Goal: Task Accomplishment & Management: Manage account settings

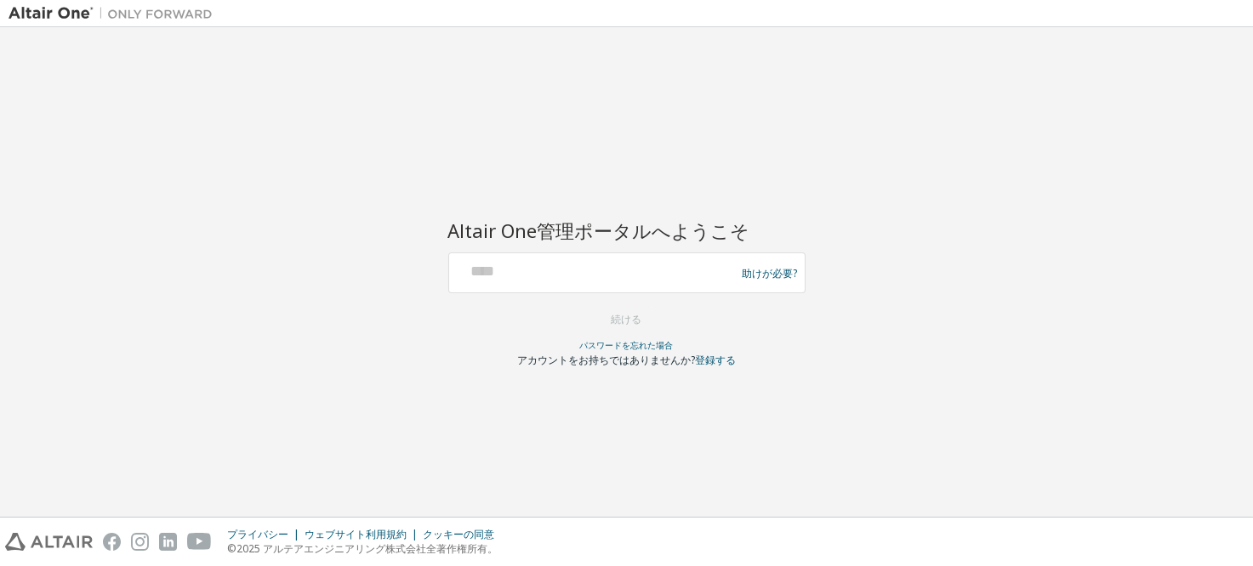
click at [592, 287] on div at bounding box center [595, 273] width 278 height 32
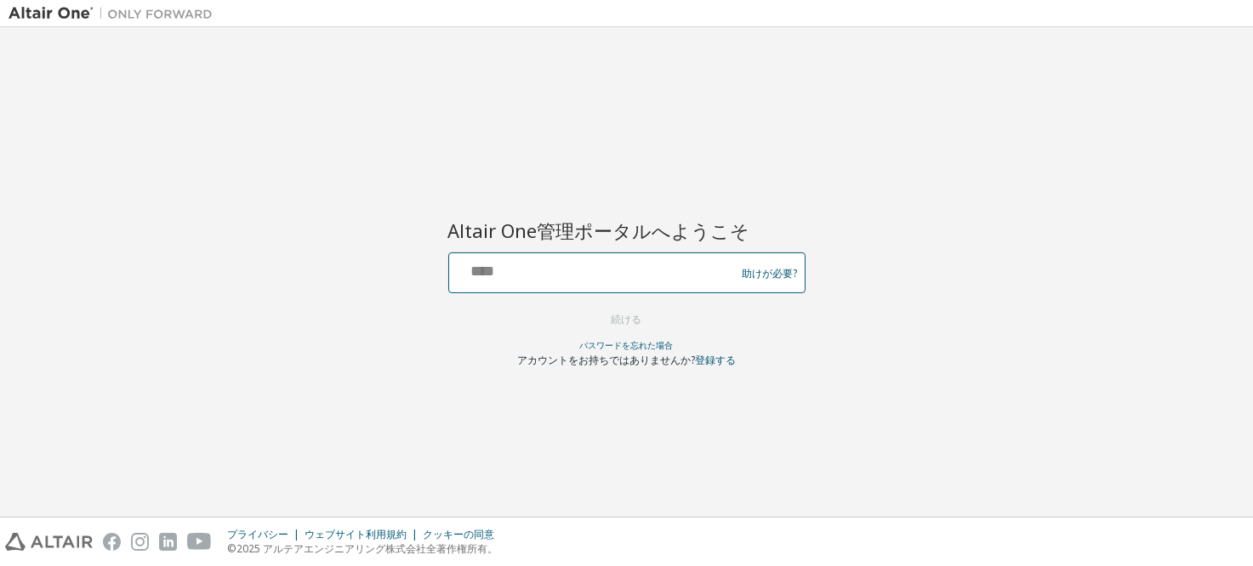
click at [579, 261] on input "text" at bounding box center [595, 269] width 278 height 25
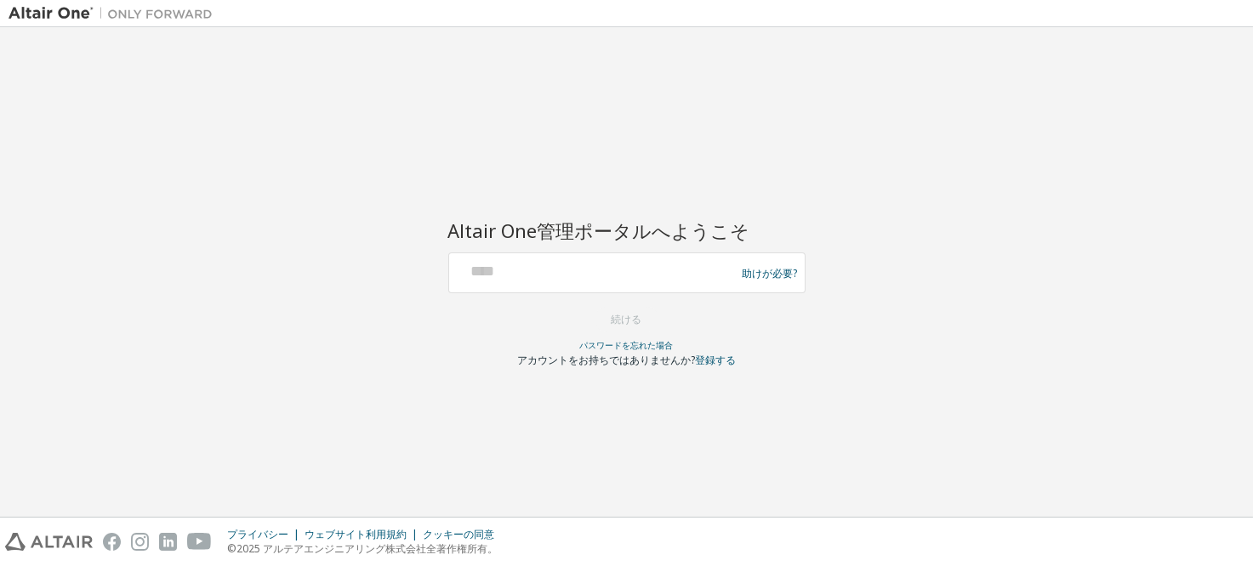
click at [1043, 270] on div "Altair One管理ポータルへようこそ 助けが必要? Please make sure that you provide your Global Logi…" at bounding box center [627, 272] width 1236 height 473
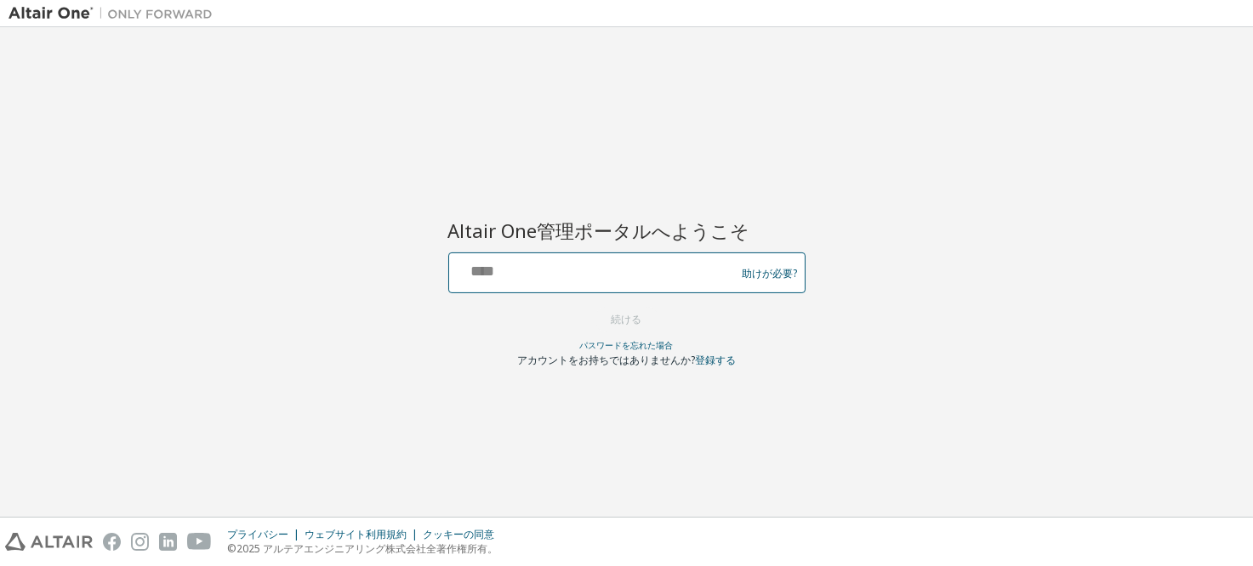
click at [549, 270] on input "text" at bounding box center [595, 269] width 278 height 25
paste input "**********"
type input "**********"
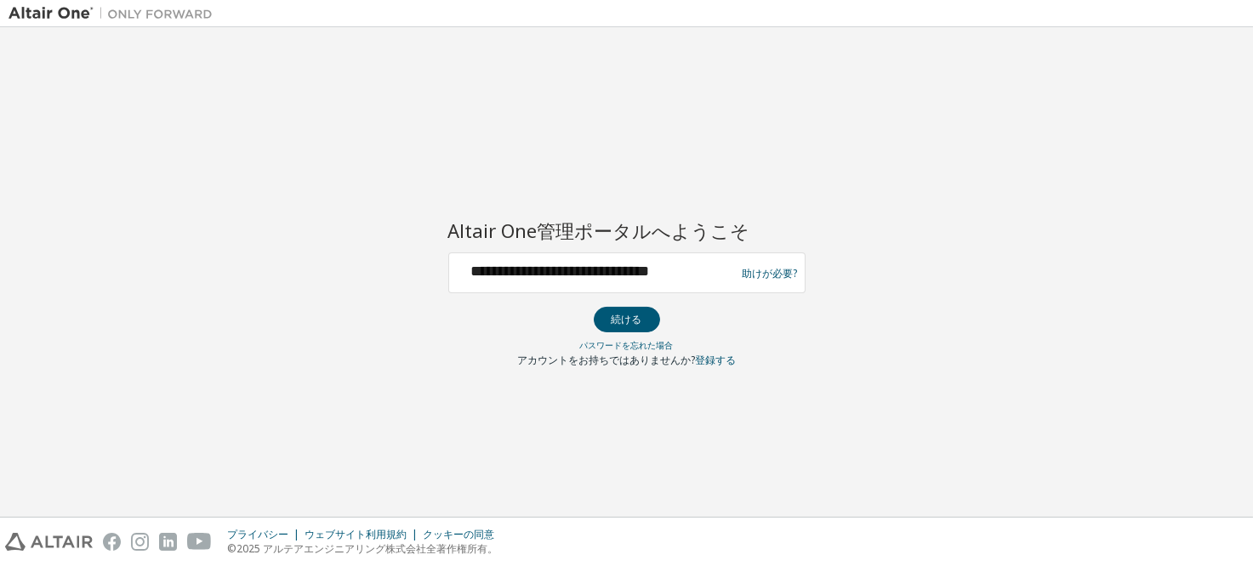
click at [833, 216] on div "**********" at bounding box center [627, 272] width 1236 height 473
click at [640, 319] on button "続ける" at bounding box center [627, 320] width 66 height 26
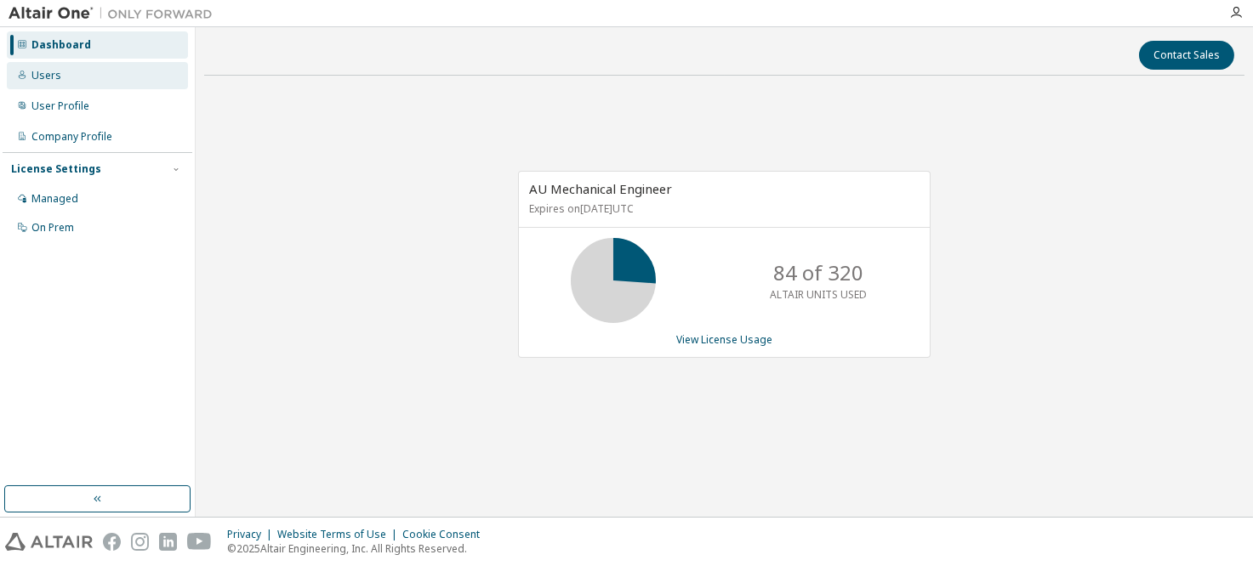
click at [90, 77] on div "Users" at bounding box center [97, 75] width 181 height 27
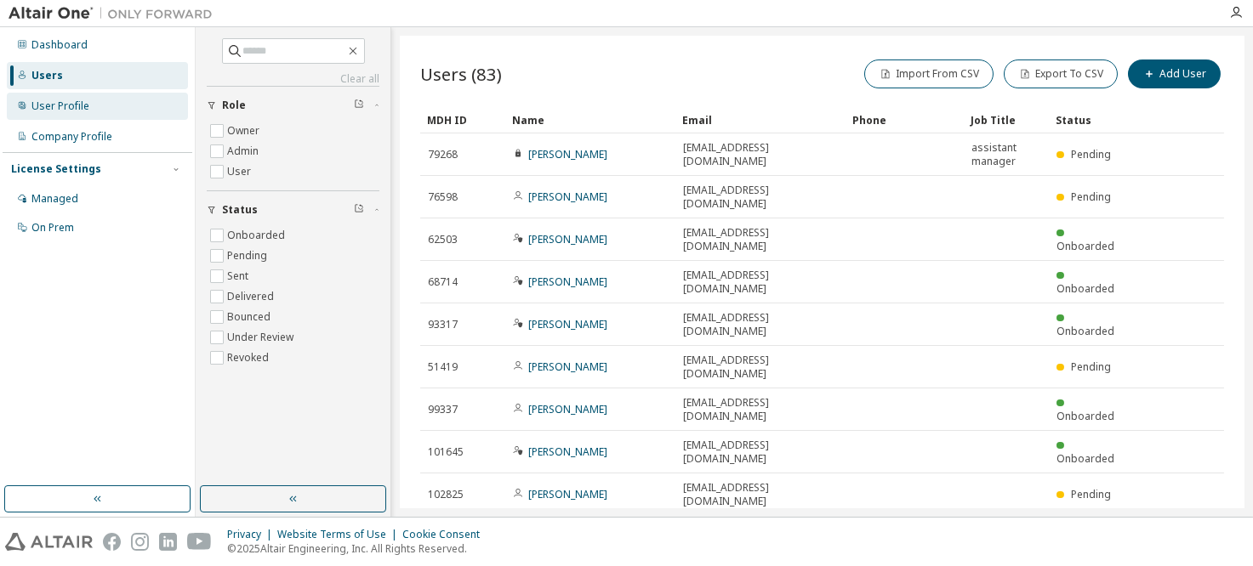
click at [88, 106] on div "User Profile" at bounding box center [97, 106] width 181 height 27
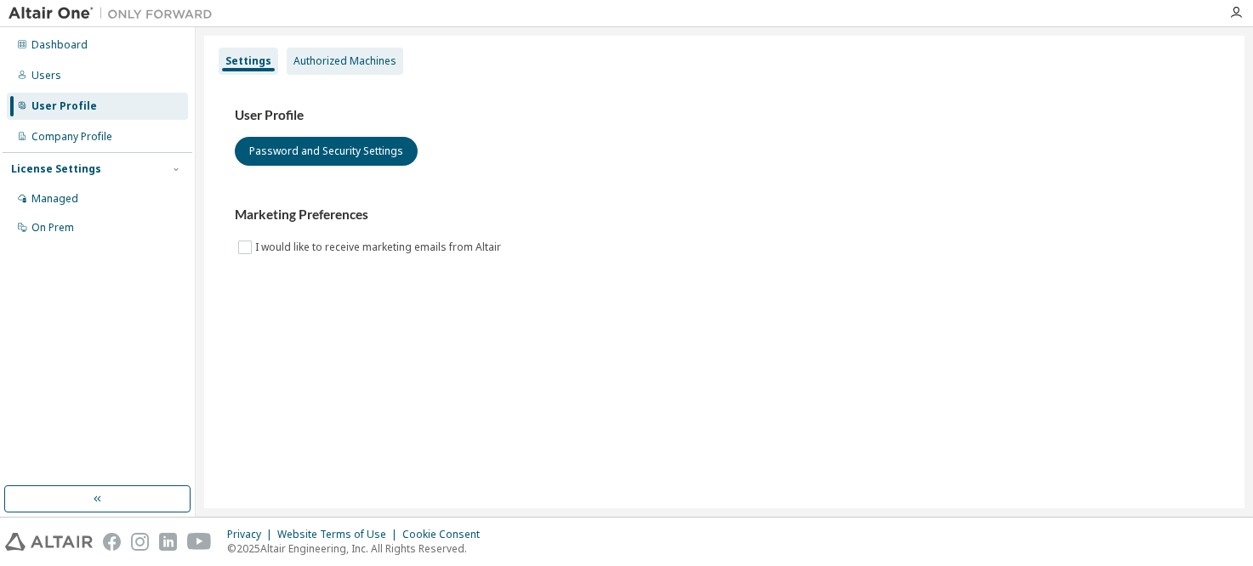
click at [361, 65] on div "Authorized Machines" at bounding box center [344, 61] width 103 height 14
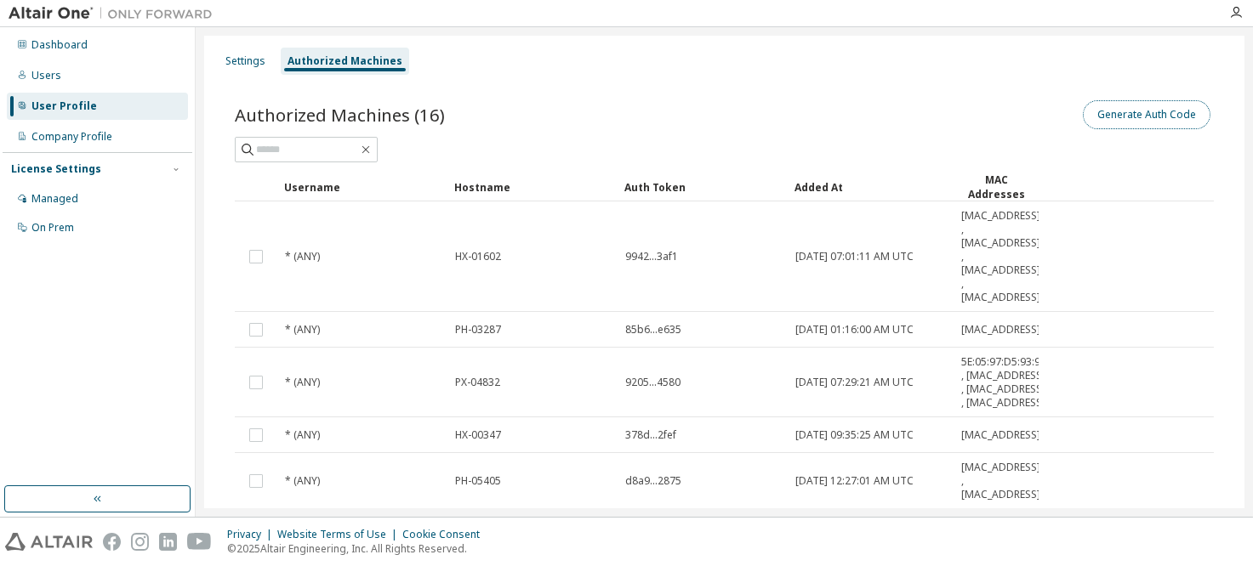
click at [1101, 117] on button "Generate Auth Code" at bounding box center [1147, 114] width 128 height 29
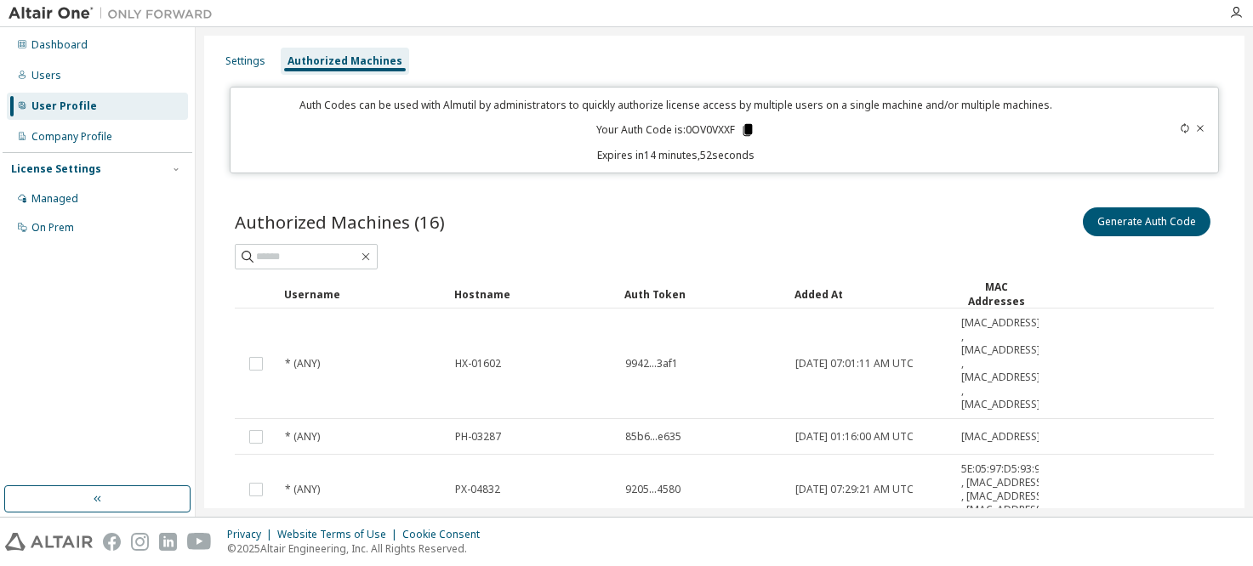
click at [740, 126] on icon at bounding box center [747, 129] width 15 height 15
drag, startPoint x: 732, startPoint y: 128, endPoint x: 684, endPoint y: 127, distance: 48.5
click at [684, 127] on p "Your Auth Code is: 0OV0VXXF" at bounding box center [675, 129] width 159 height 15
copy p "0OV0VXXF"
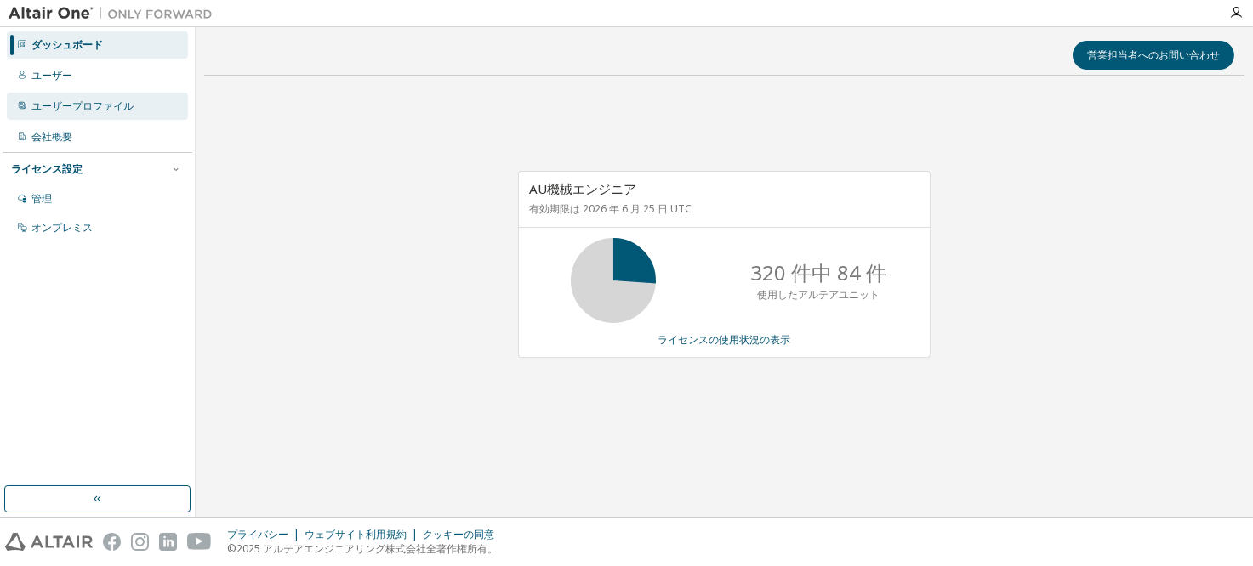
click at [60, 104] on div "ユーザープロファイル" at bounding box center [82, 106] width 102 height 14
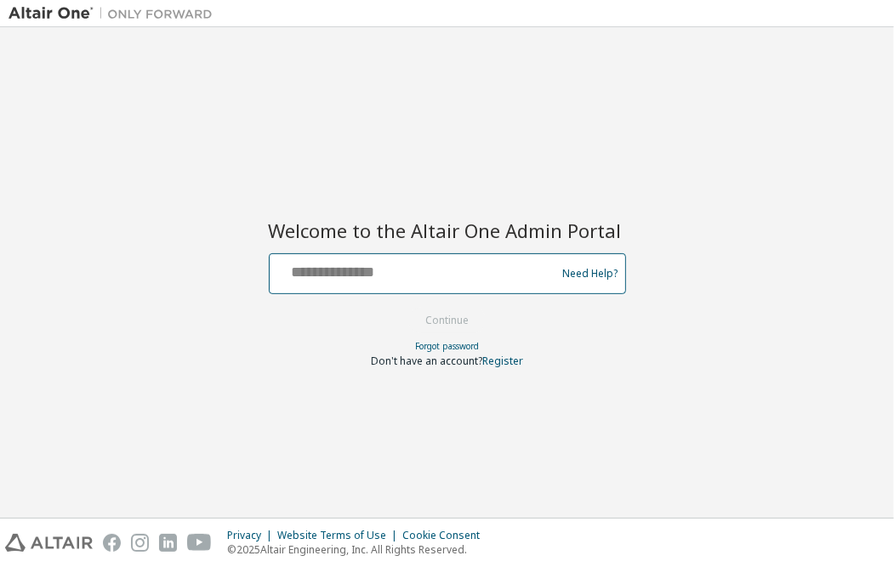
click at [378, 259] on input "text" at bounding box center [415, 270] width 278 height 25
type input "**********"
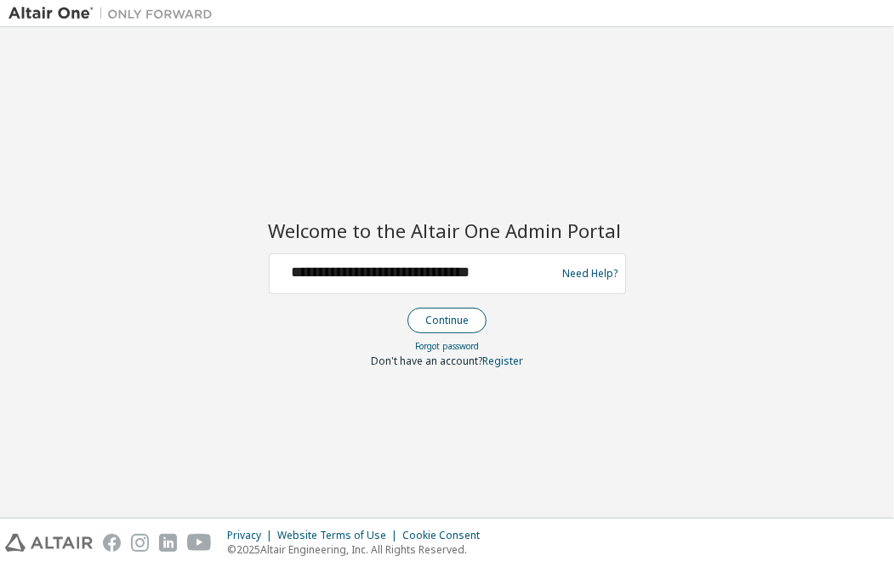
click at [450, 321] on button "Continue" at bounding box center [446, 321] width 79 height 26
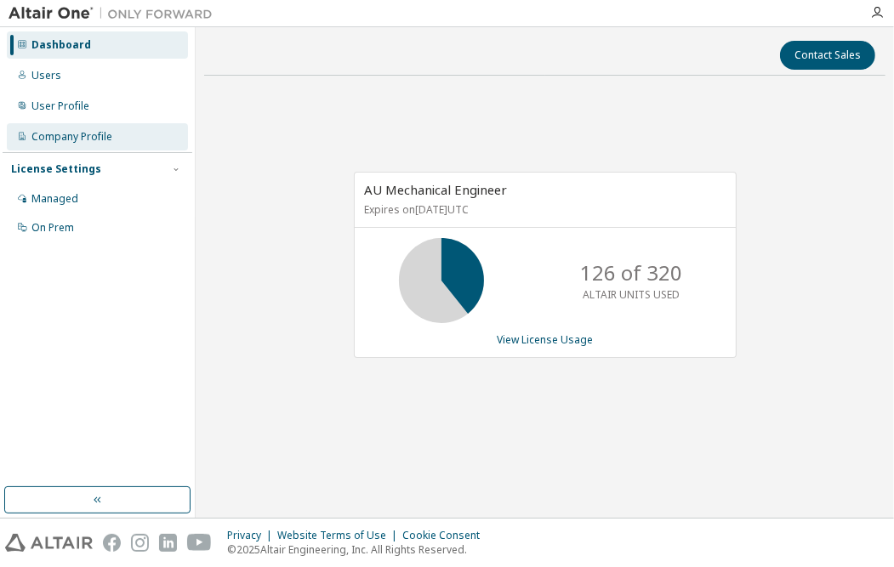
click at [96, 136] on div "Company Profile" at bounding box center [71, 137] width 81 height 14
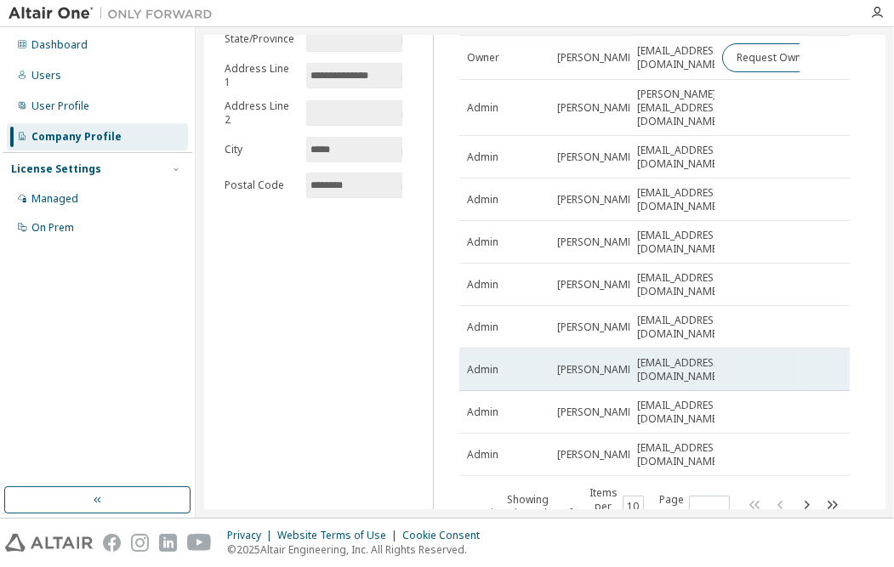
scroll to position [192, 0]
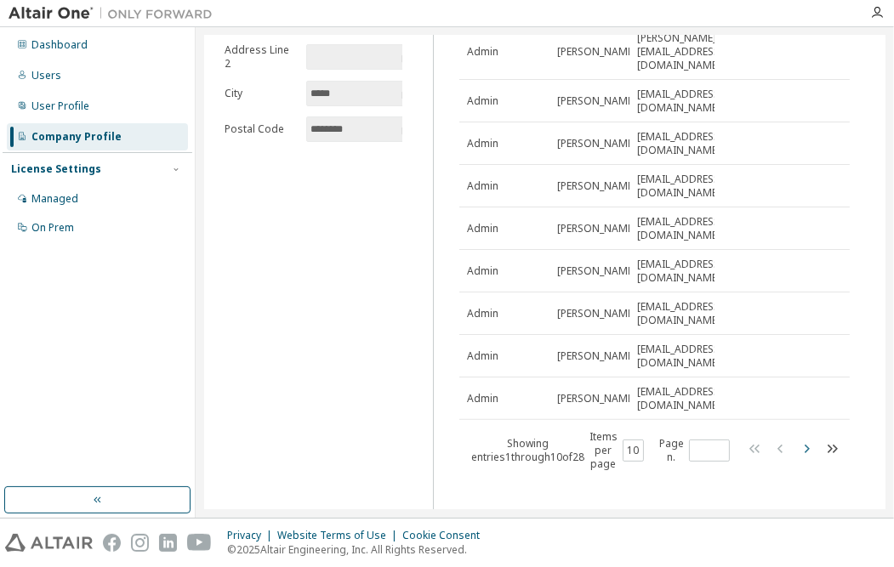
click at [801, 439] on icon "button" at bounding box center [806, 449] width 20 height 20
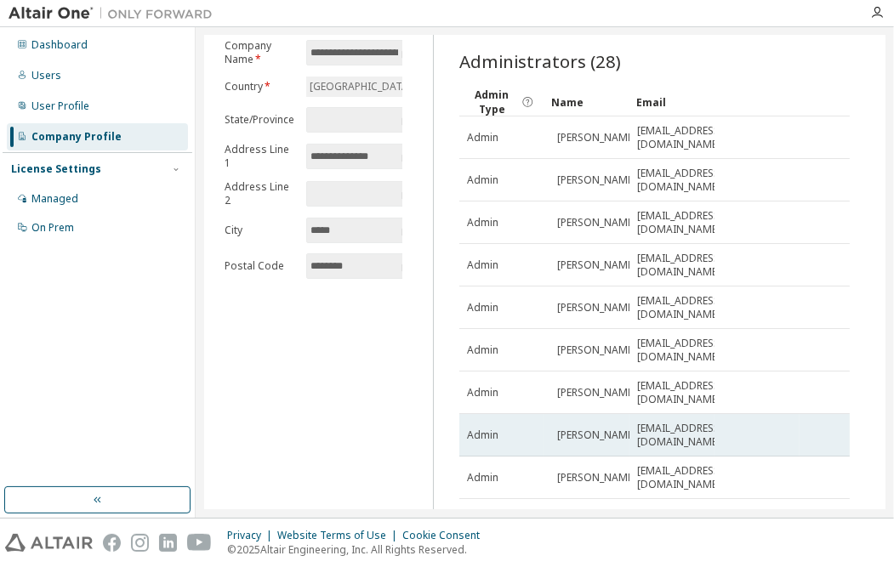
scroll to position [191, 0]
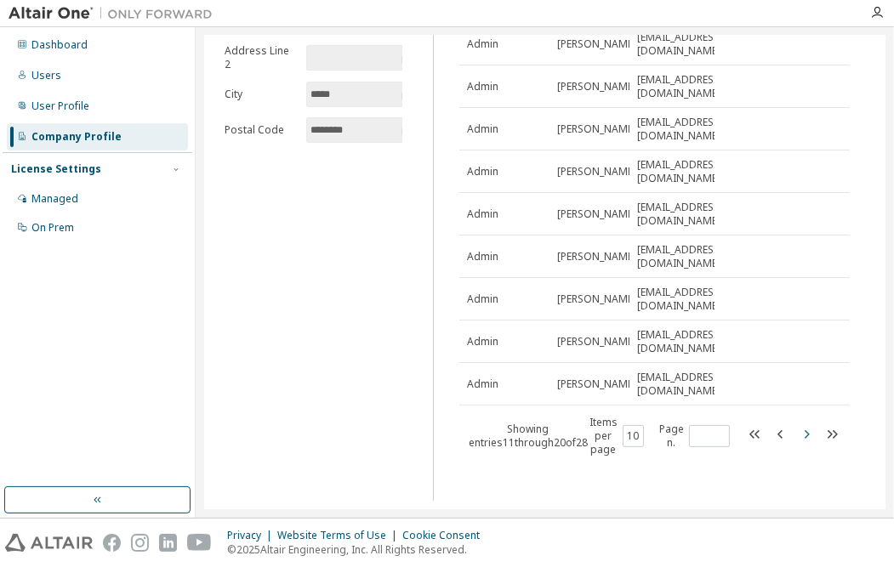
click at [796, 430] on icon "button" at bounding box center [806, 434] width 20 height 20
type input "*"
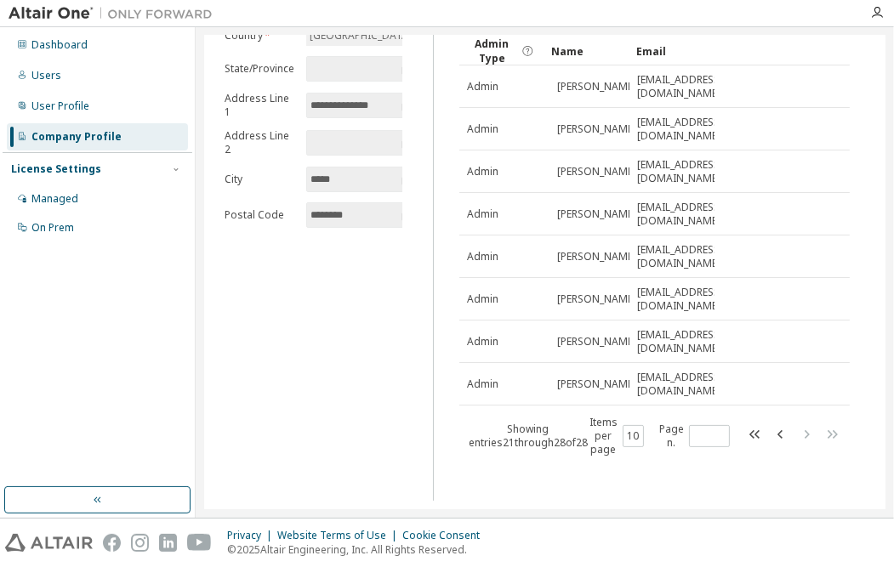
scroll to position [0, 0]
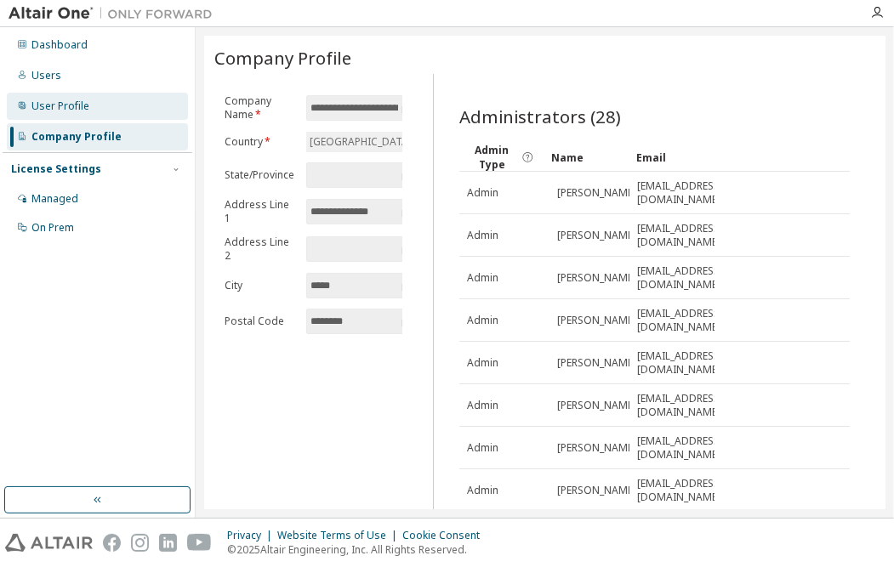
click at [58, 102] on div "User Profile" at bounding box center [60, 106] width 58 height 14
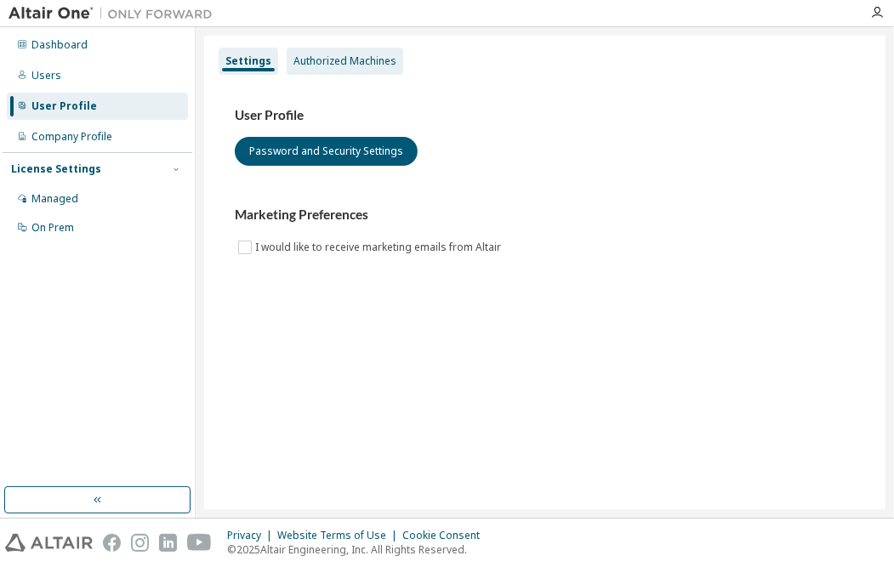
click at [320, 55] on div "Authorized Machines" at bounding box center [344, 61] width 103 height 14
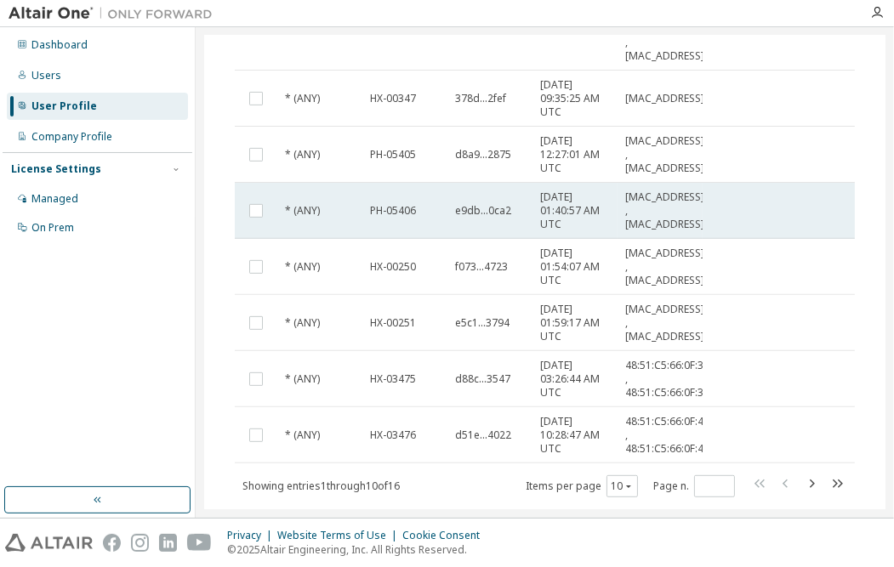
scroll to position [448, 0]
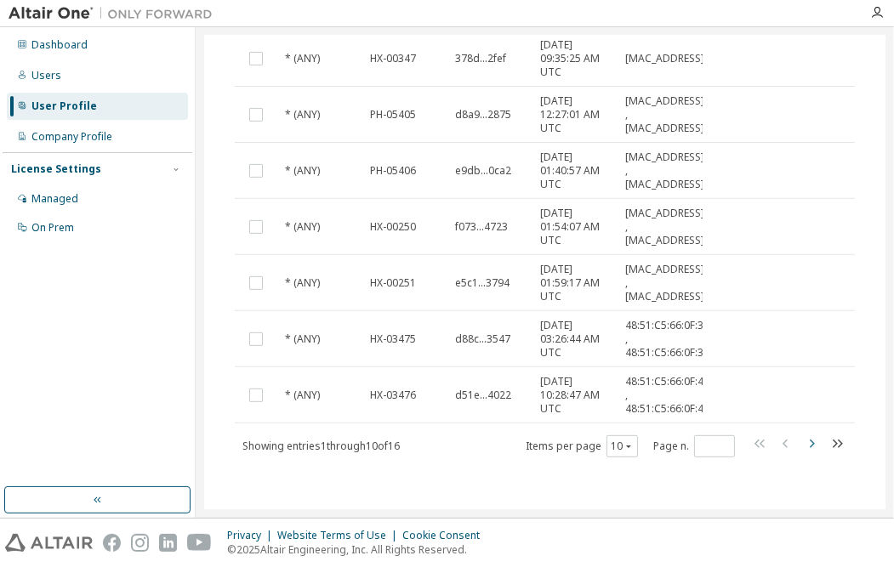
click at [801, 441] on icon "button" at bounding box center [811, 444] width 20 height 20
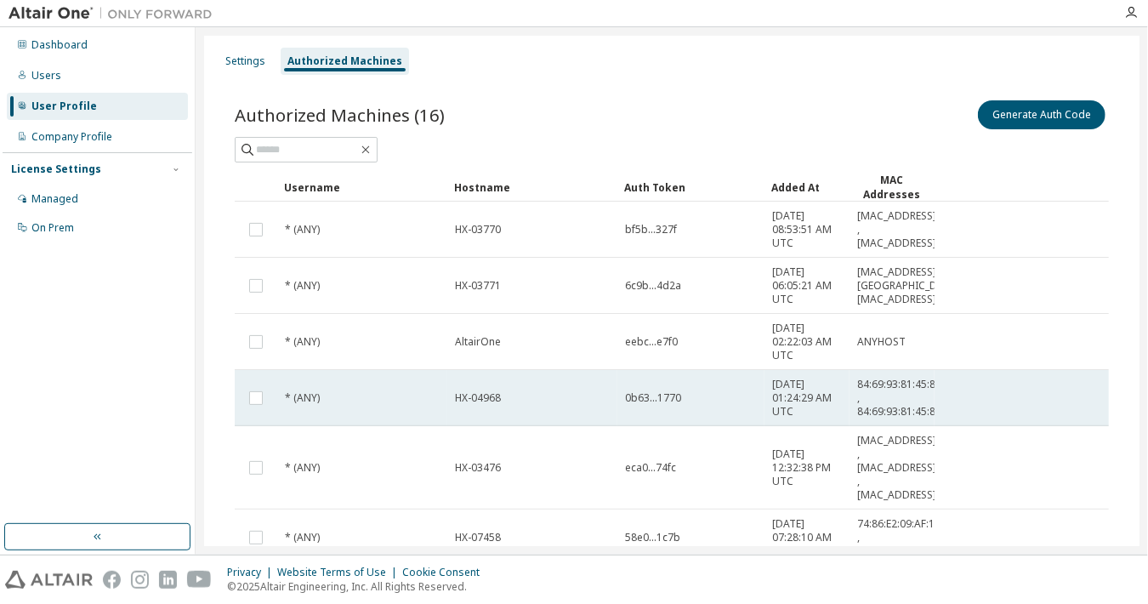
scroll to position [105, 0]
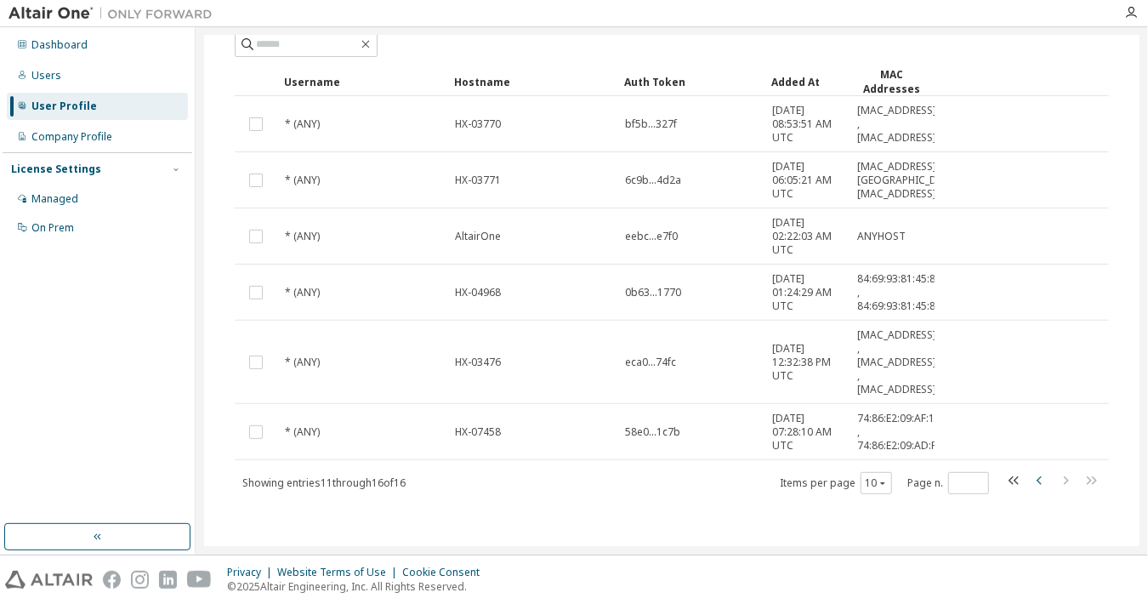
click at [893, 477] on icon "button" at bounding box center [1040, 480] width 20 height 20
type input "*"
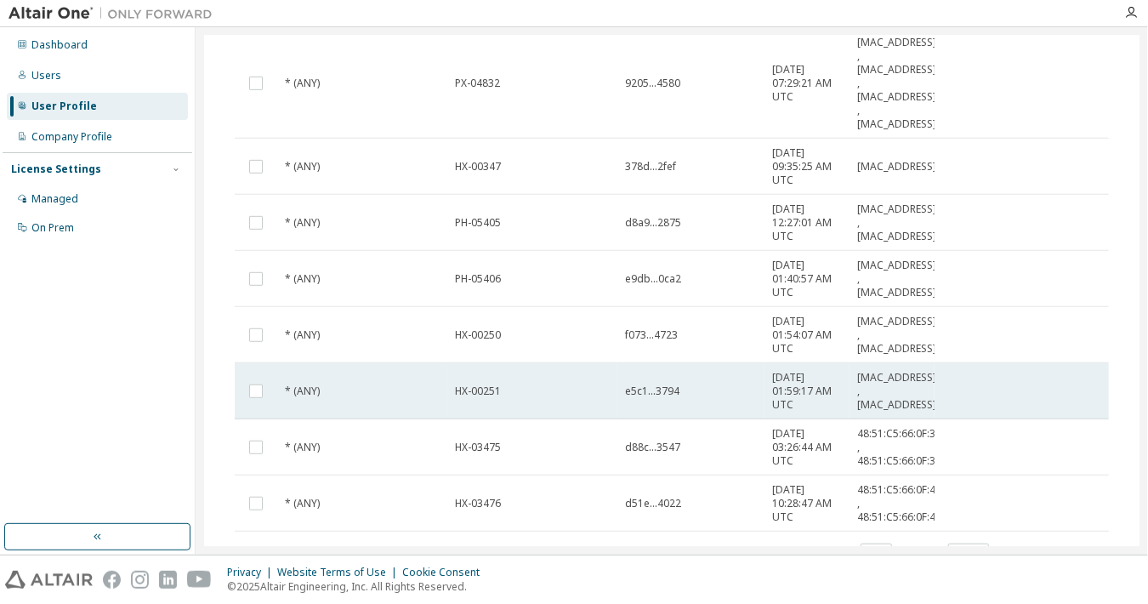
scroll to position [412, 0]
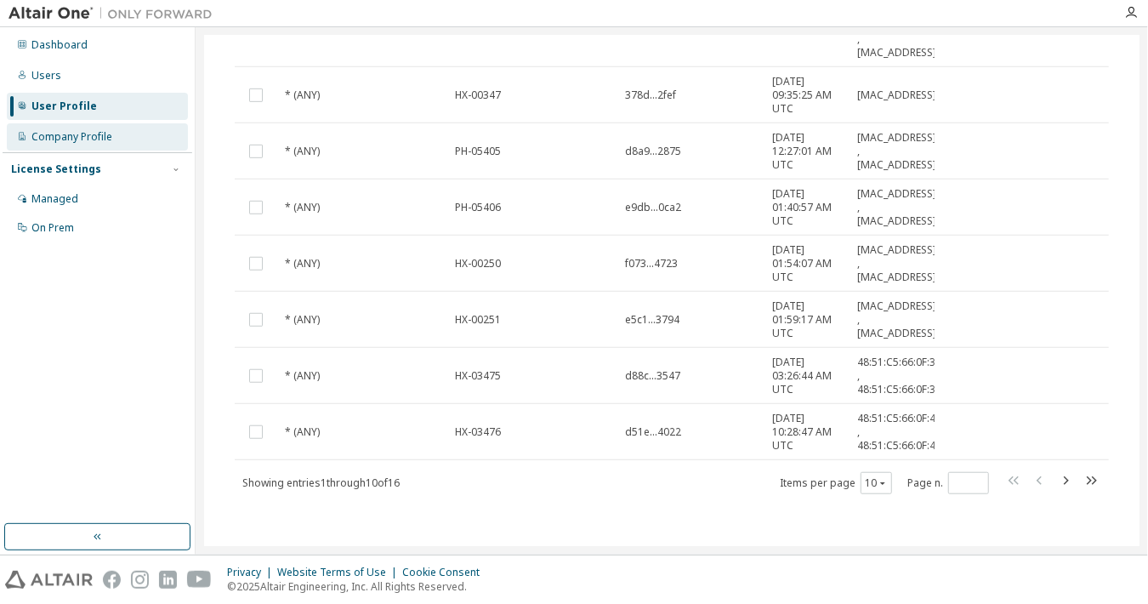
click at [48, 145] on div "Company Profile" at bounding box center [97, 136] width 181 height 27
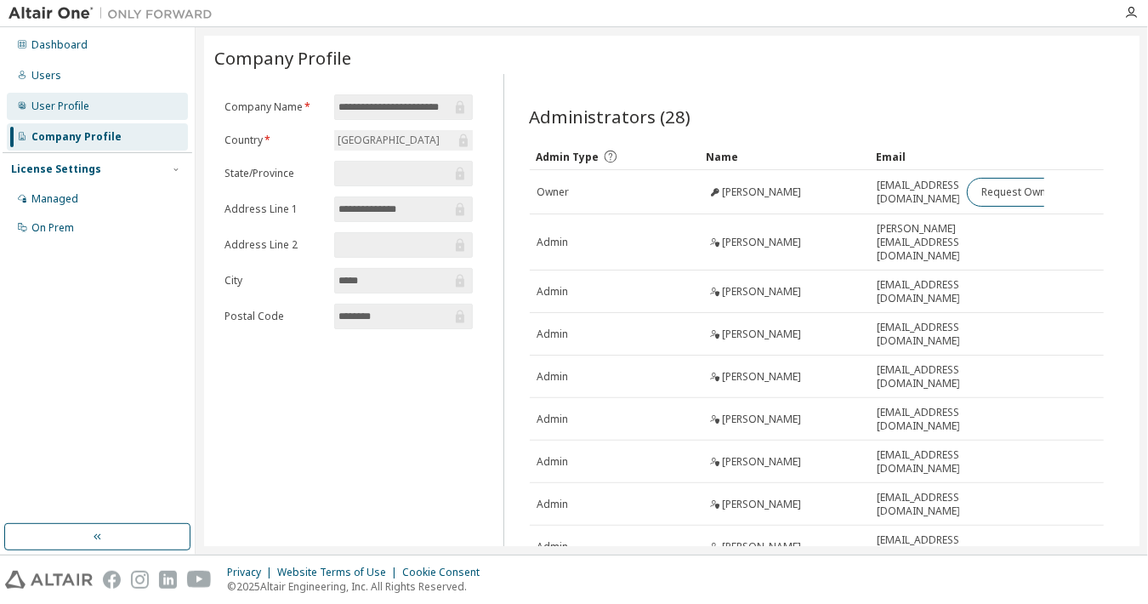
click at [48, 112] on div "User Profile" at bounding box center [60, 106] width 58 height 14
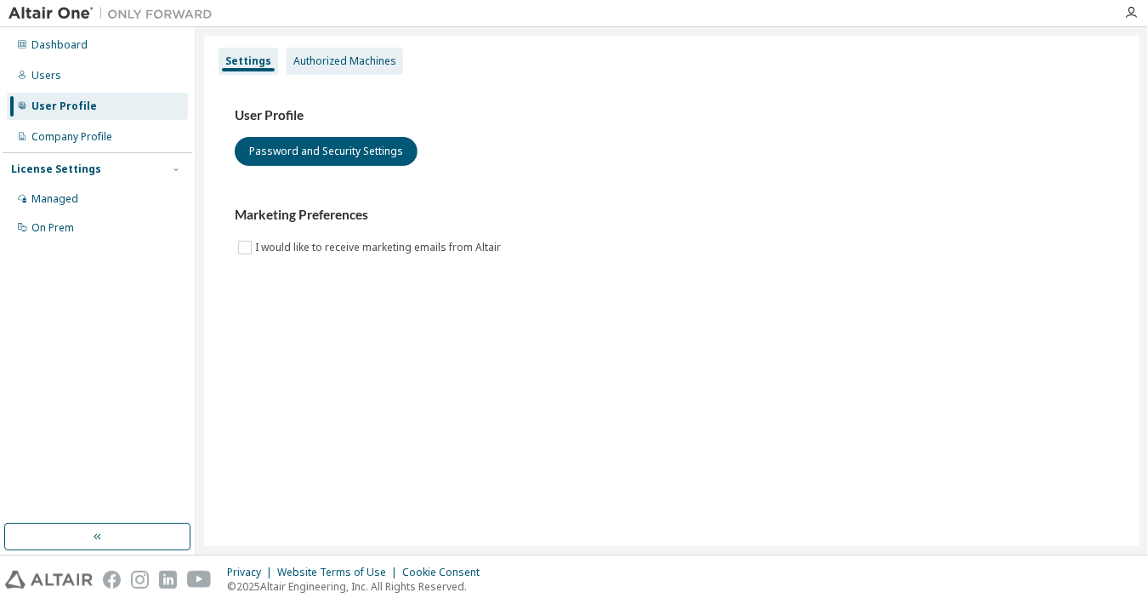
click at [302, 70] on div "Authorized Machines" at bounding box center [345, 61] width 117 height 27
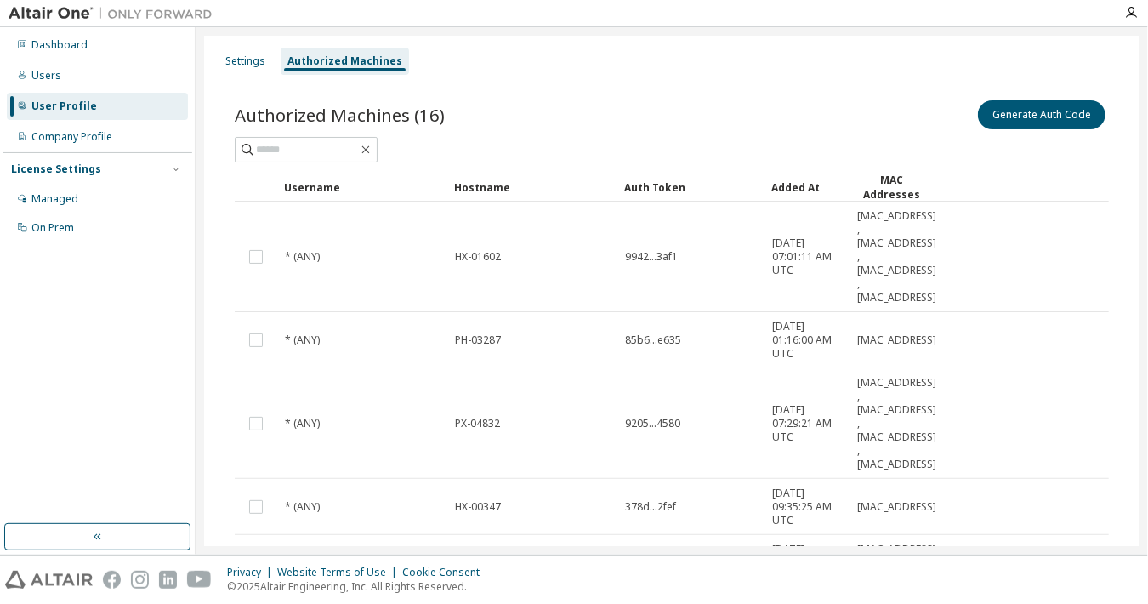
scroll to position [412, 0]
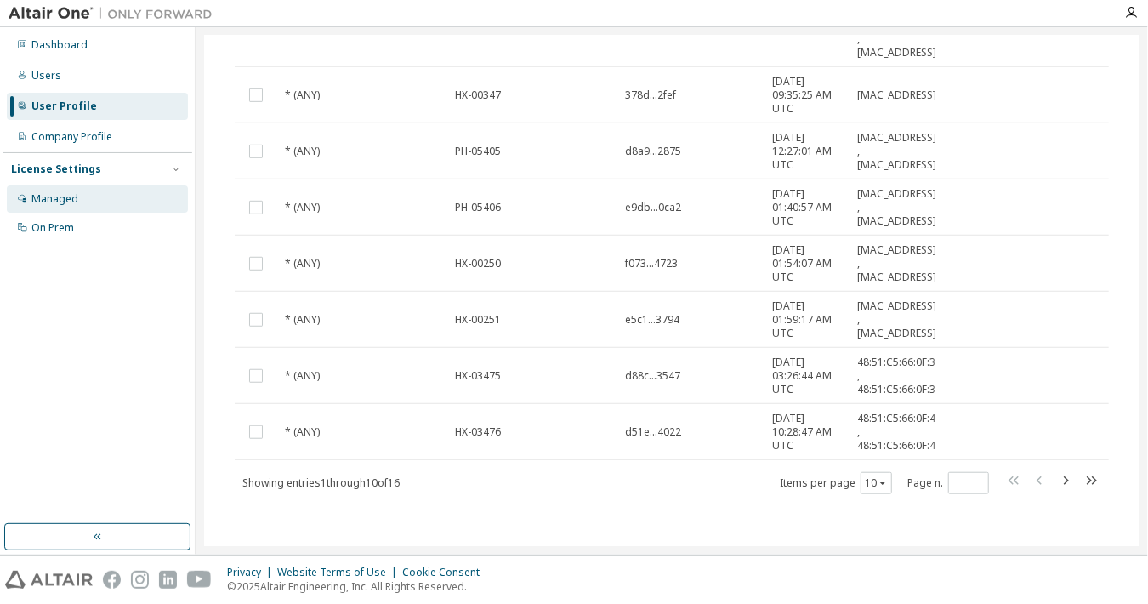
click at [52, 189] on div "Managed" at bounding box center [97, 198] width 181 height 27
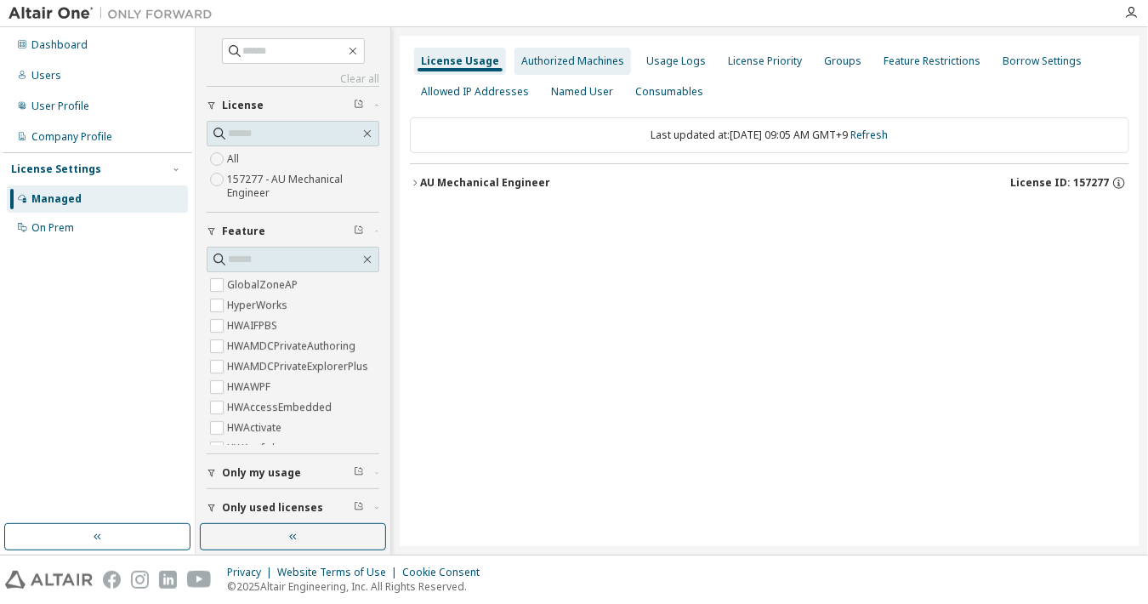
click at [582, 57] on div "Authorized Machines" at bounding box center [572, 61] width 103 height 14
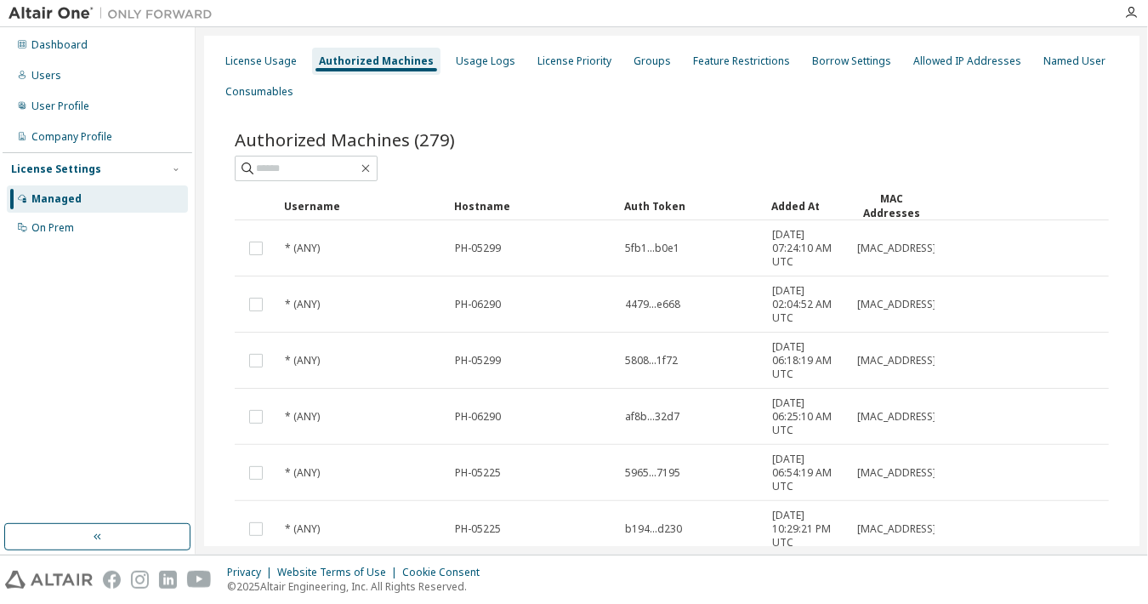
scroll to position [322, 0]
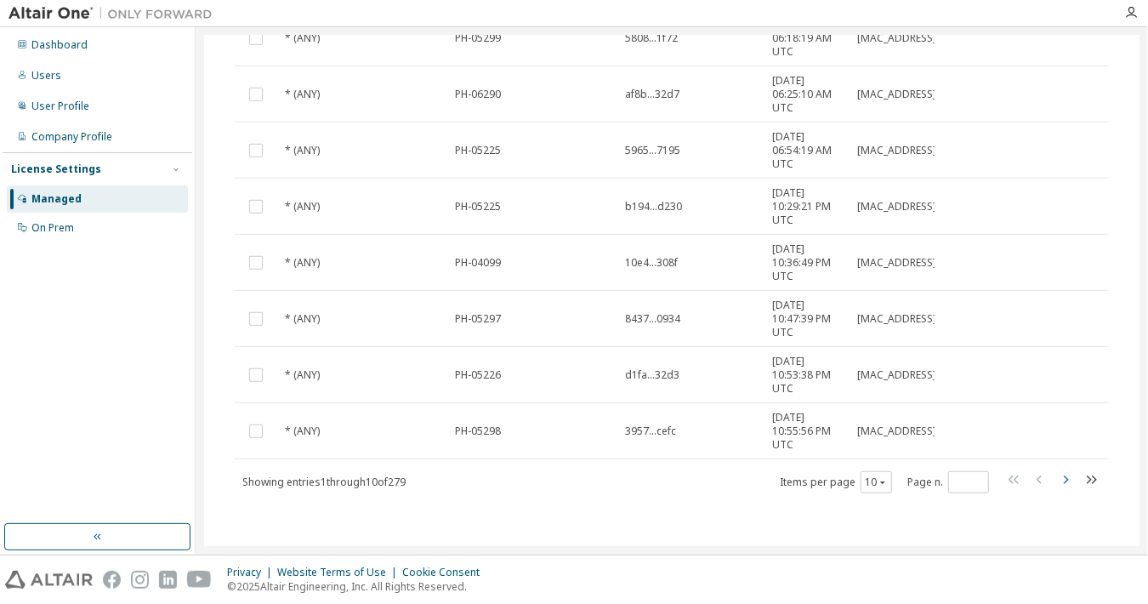
click at [893, 485] on icon "button" at bounding box center [1065, 479] width 20 height 20
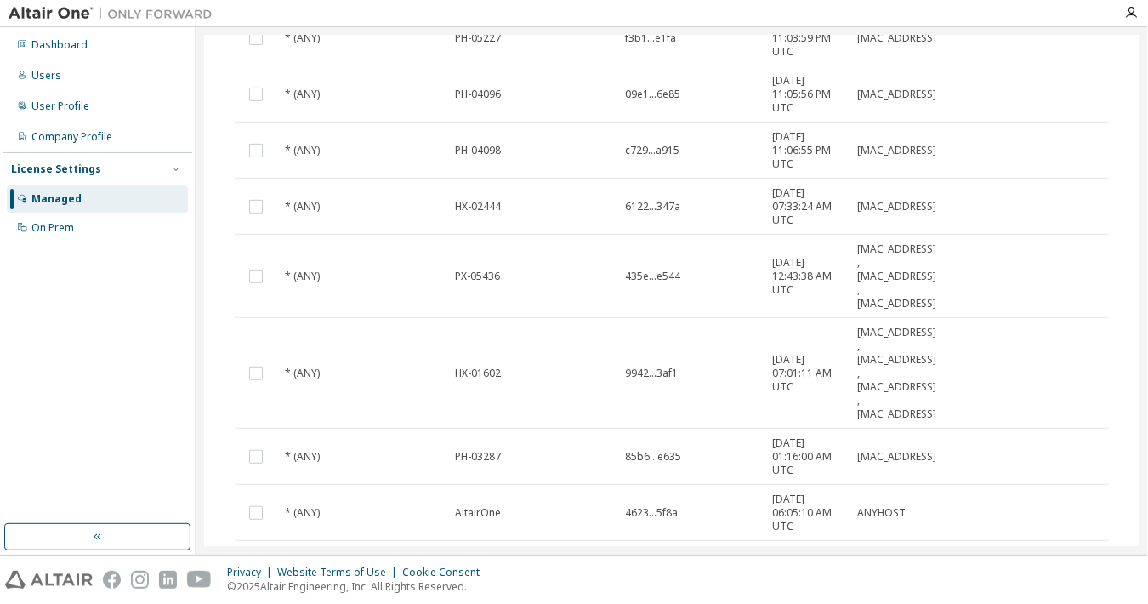
scroll to position [404, 0]
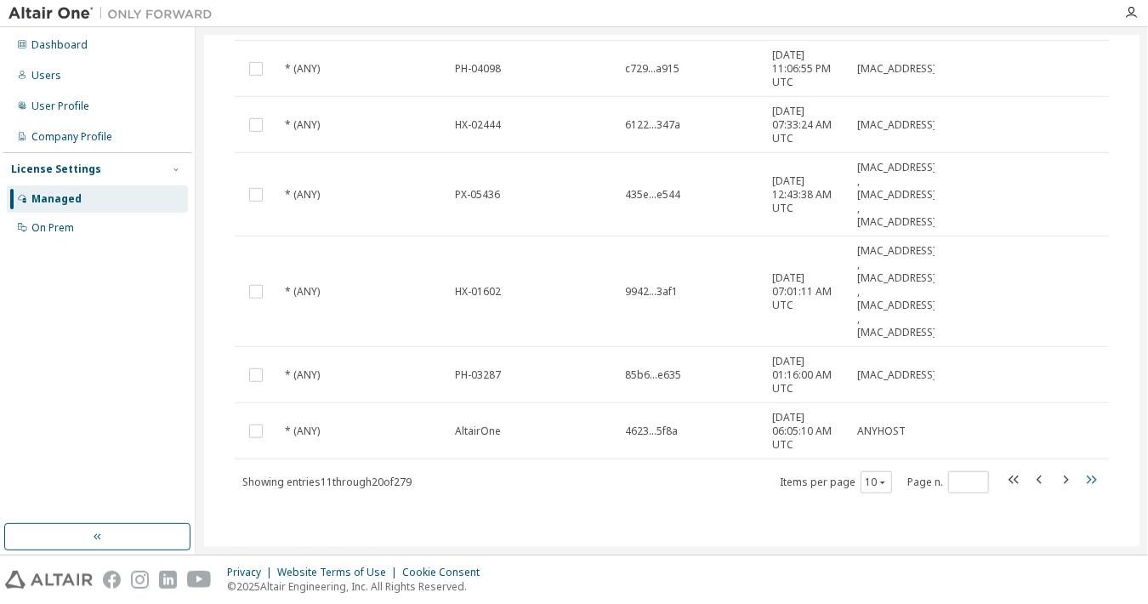
click at [893, 479] on icon "button" at bounding box center [1091, 479] width 20 height 20
type input "**"
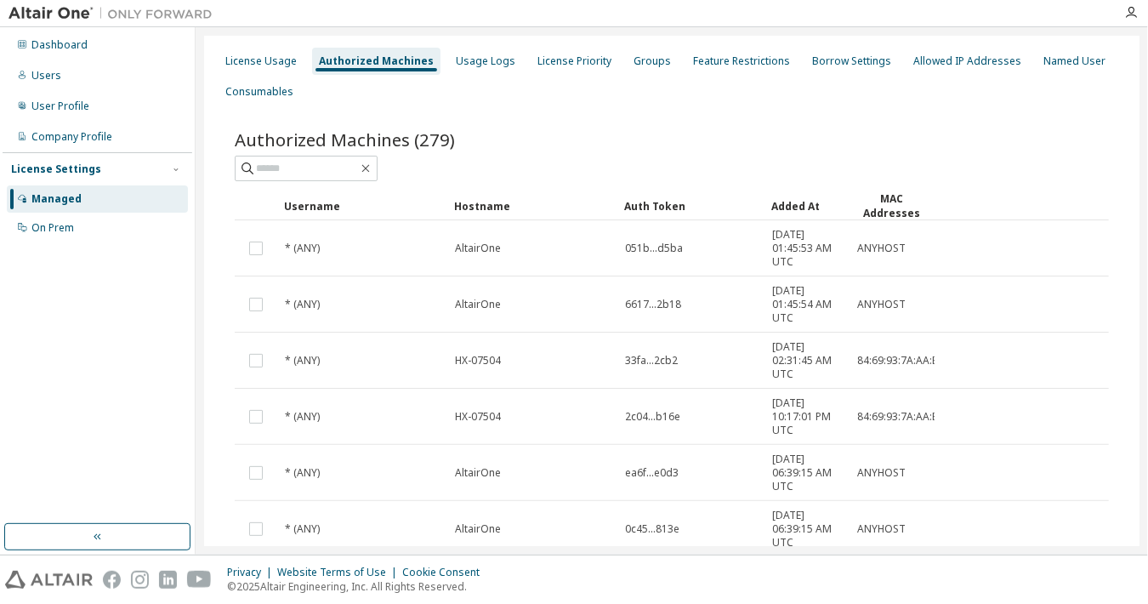
scroll to position [266, 0]
